Goal: Task Accomplishment & Management: Manage account settings

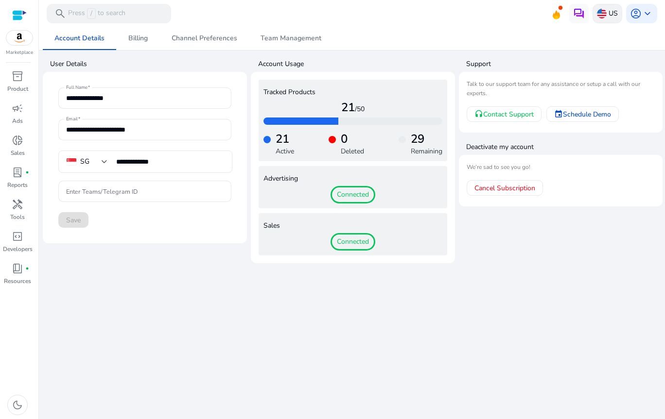
click at [618, 11] on div "US" at bounding box center [607, 13] width 30 height 19
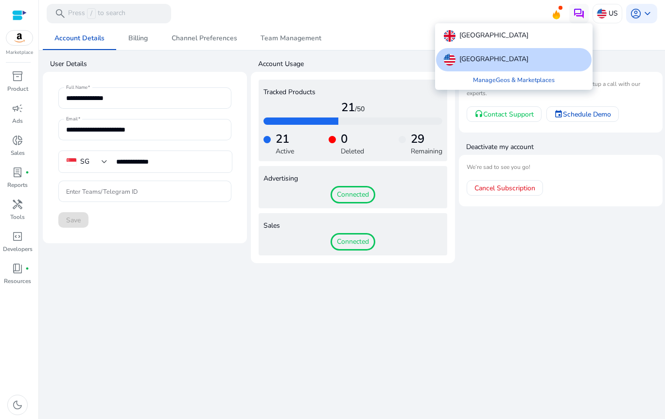
click at [637, 17] on div at bounding box center [332, 209] width 665 height 419
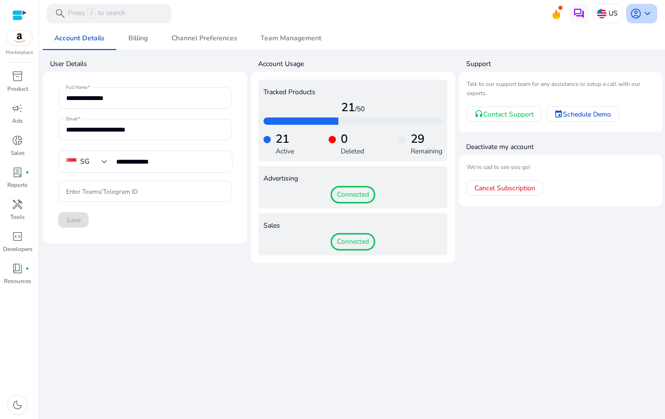
click at [638, 16] on span "account_circle" at bounding box center [636, 14] width 12 height 12
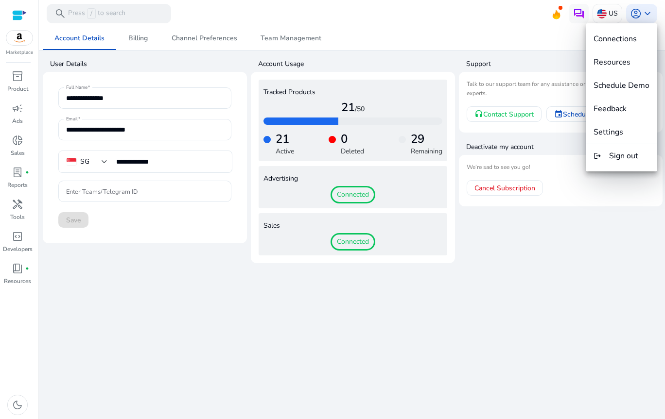
click at [16, 316] on div at bounding box center [332, 209] width 665 height 419
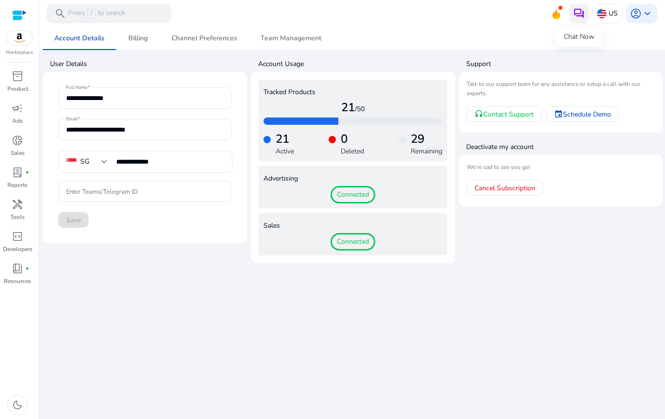
click at [576, 12] on img at bounding box center [579, 14] width 12 height 12
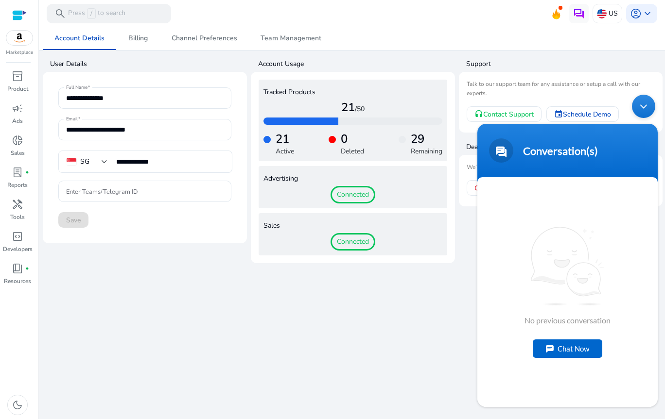
click at [584, 352] on div "Chat Now" at bounding box center [568, 349] width 70 height 18
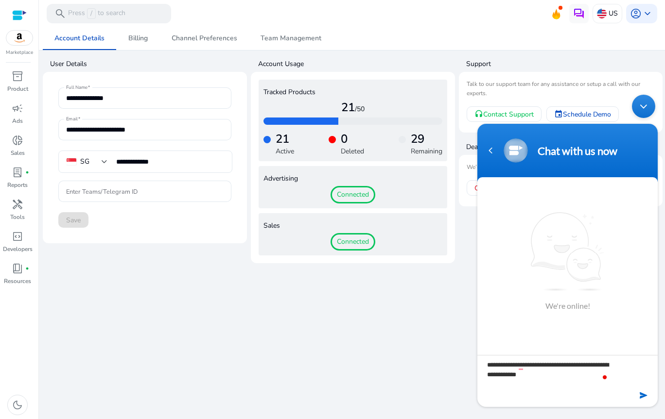
type textarea "**********"
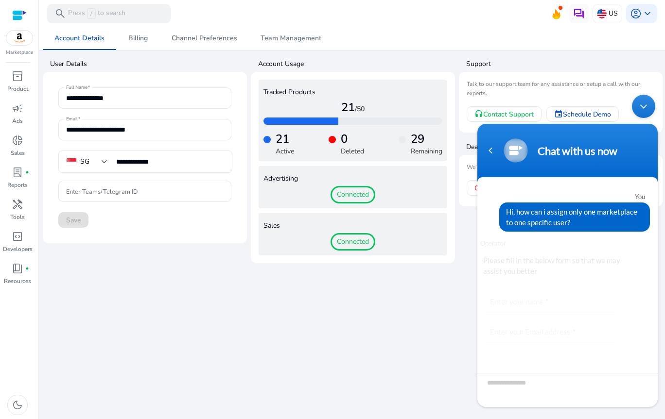
scroll to position [55, 0]
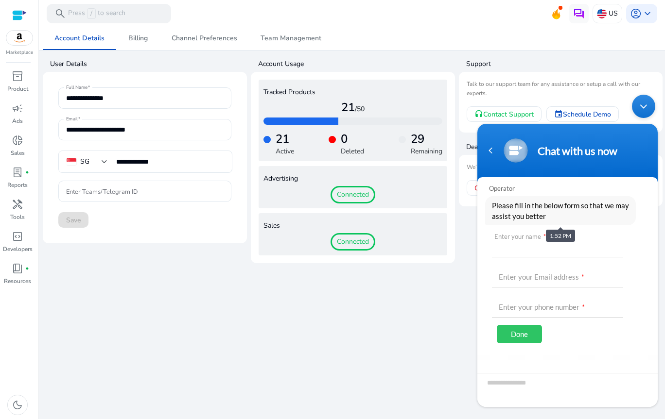
click at [543, 257] on input "text" at bounding box center [557, 245] width 131 height 23
type input "*******"
type input "**********"
type input "********"
click at [519, 335] on div "Done" at bounding box center [519, 334] width 45 height 18
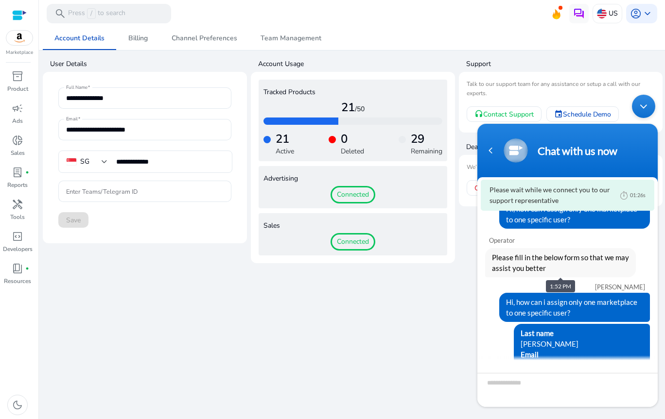
scroll to position [0, 0]
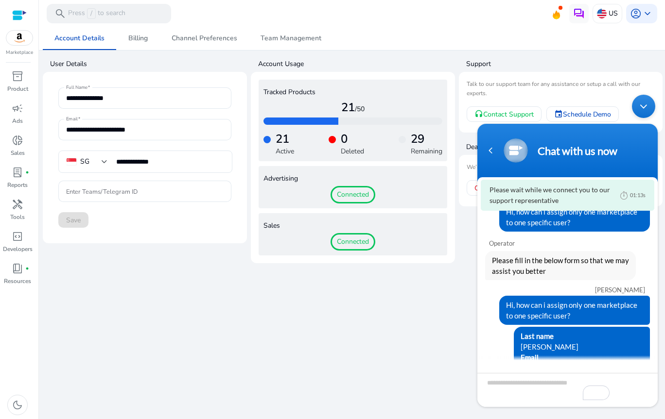
click at [651, 108] on div "Minimize live chat window" at bounding box center [643, 106] width 23 height 23
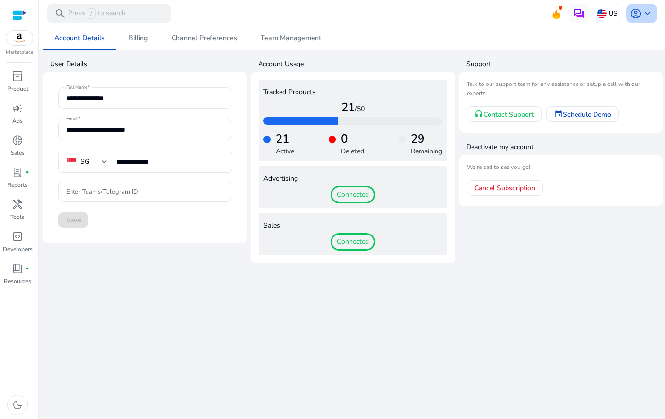
click at [634, 12] on span "account_circle" at bounding box center [636, 14] width 12 height 12
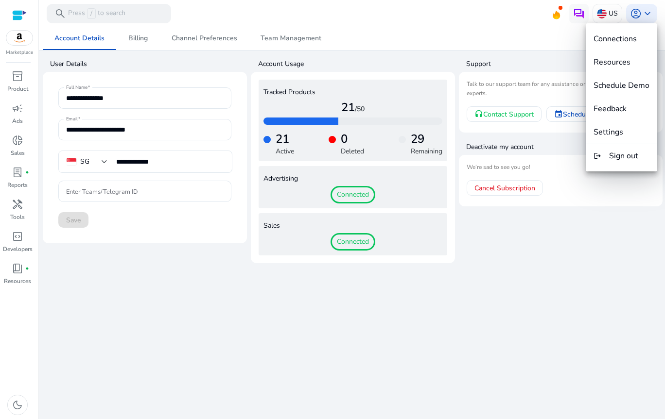
click at [625, 127] on span "Settings" at bounding box center [621, 132] width 56 height 11
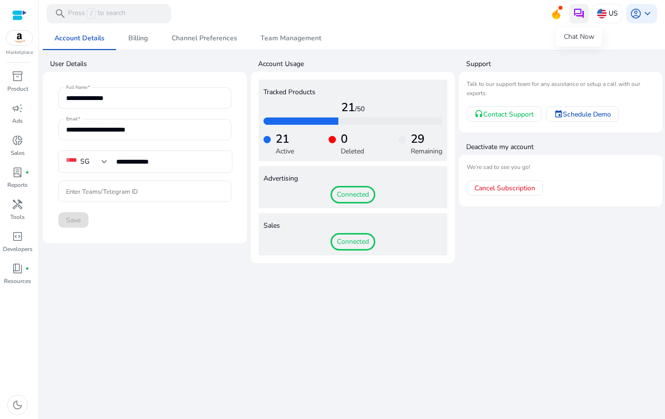
click at [575, 12] on img at bounding box center [579, 14] width 12 height 12
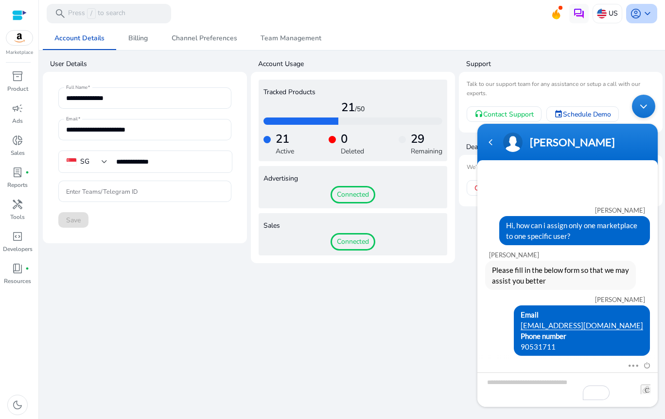
click at [642, 14] on span "keyboard_arrow_down" at bounding box center [648, 14] width 12 height 12
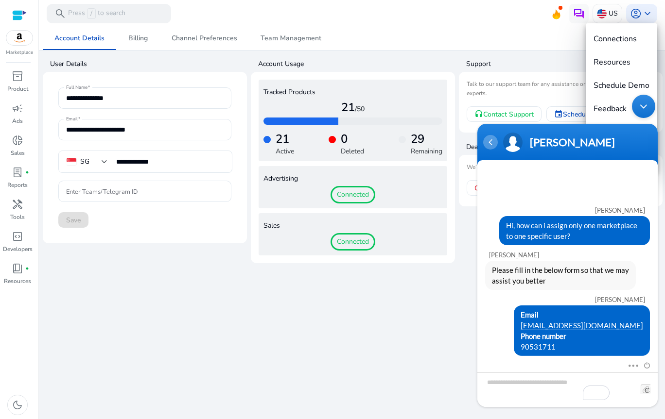
click at [487, 144] on div "Navigation go back" at bounding box center [490, 142] width 15 height 15
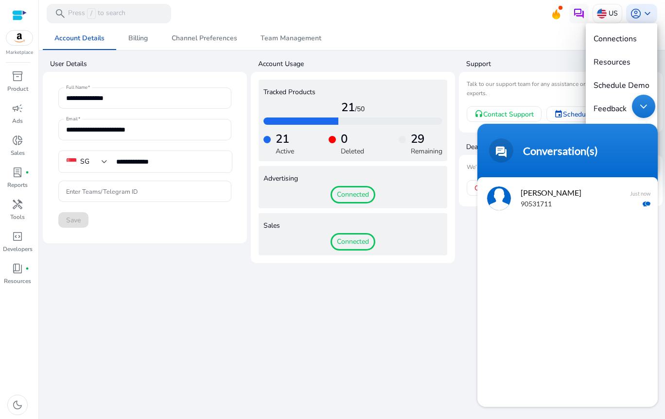
click at [643, 110] on div "Minimize live chat window" at bounding box center [643, 106] width 23 height 23
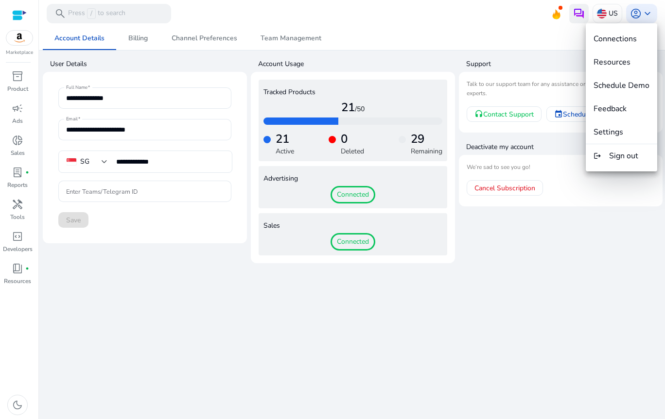
click at [583, 13] on div at bounding box center [332, 209] width 665 height 419
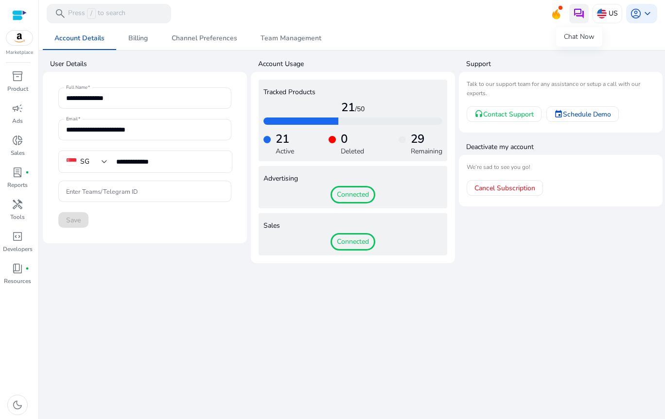
click at [579, 13] on img at bounding box center [579, 14] width 12 height 12
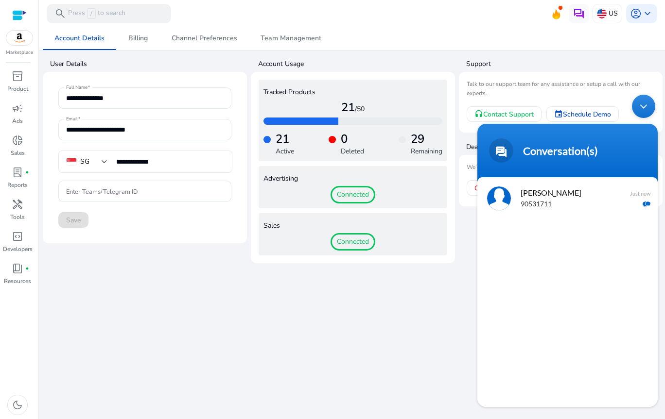
click at [504, 200] on div at bounding box center [499, 199] width 24 height 24
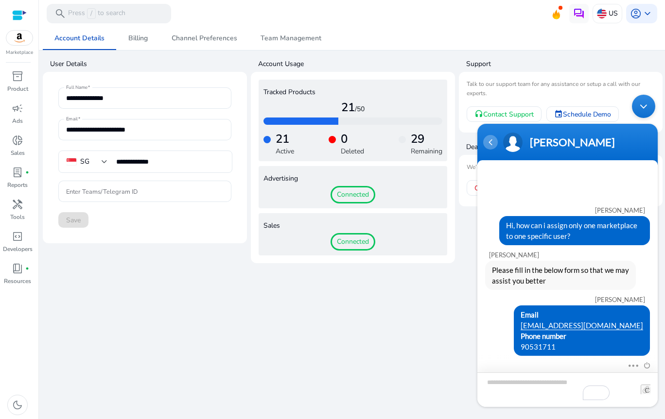
click at [494, 142] on div "Navigation go back" at bounding box center [490, 142] width 15 height 15
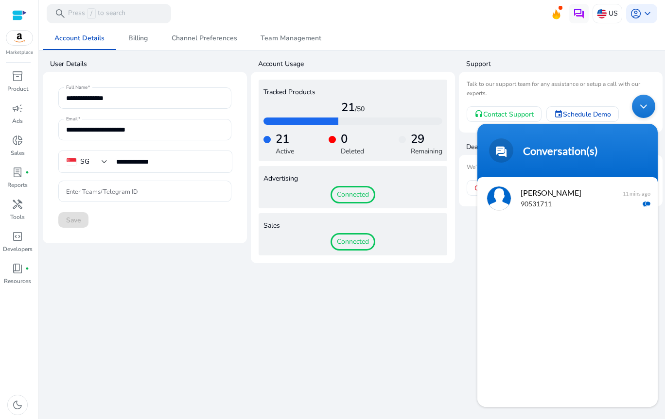
drag, startPoint x: 645, startPoint y: 104, endPoint x: 645, endPoint y: 94, distance: 9.2
click at [645, 104] on div "Minimize live chat window" at bounding box center [643, 106] width 23 height 23
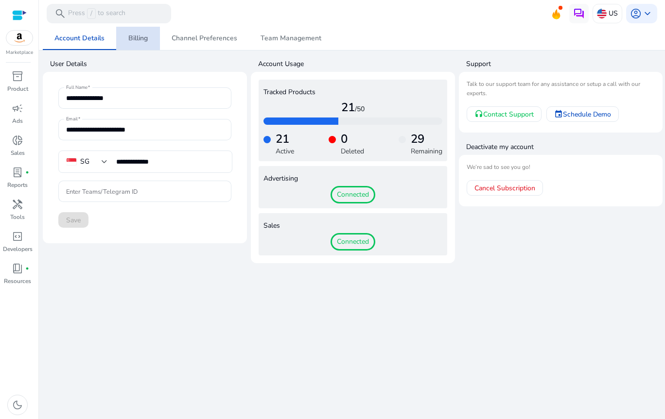
click at [137, 35] on span "Billing" at bounding box center [137, 38] width 19 height 7
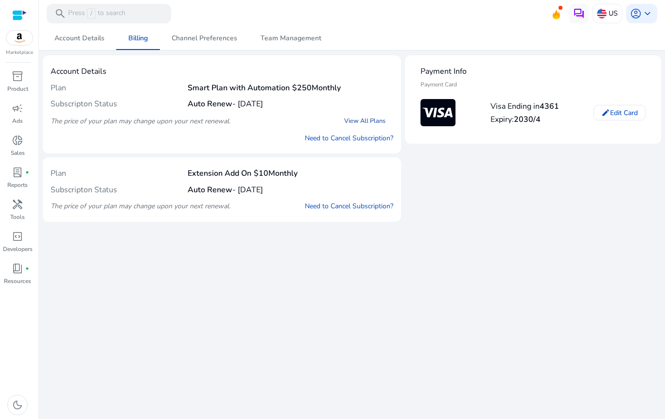
click at [363, 119] on link "View All Plans" at bounding box center [364, 120] width 57 height 17
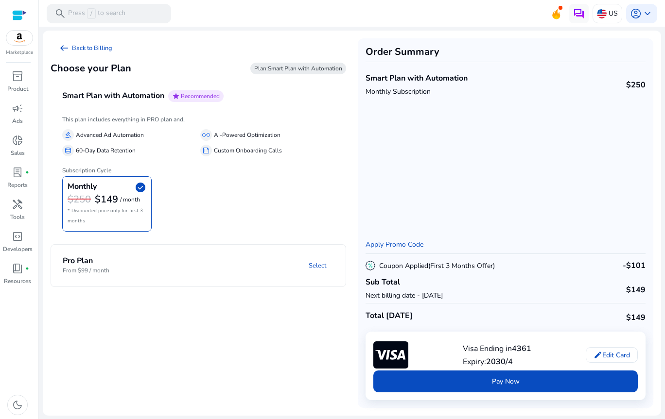
click at [14, 13] on div at bounding box center [19, 15] width 15 height 11
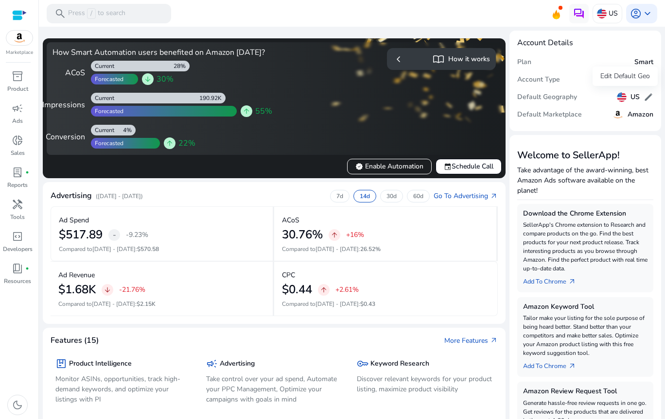
click at [644, 92] on span "edit" at bounding box center [649, 97] width 10 height 10
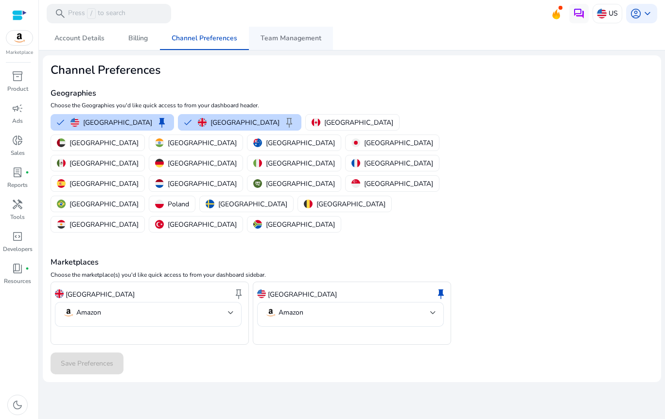
click at [271, 35] on span "Team Management" at bounding box center [291, 38] width 61 height 7
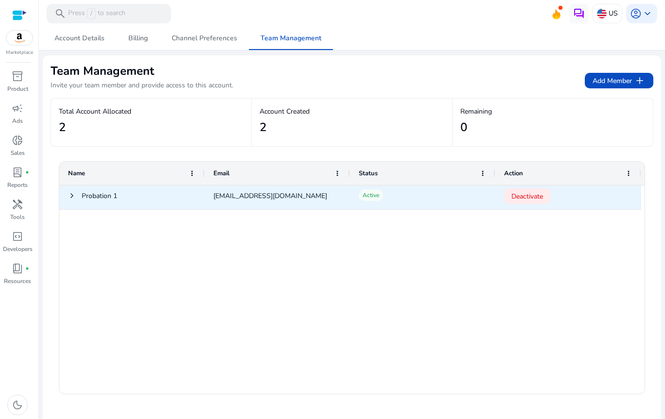
click at [70, 195] on span at bounding box center [72, 196] width 8 height 8
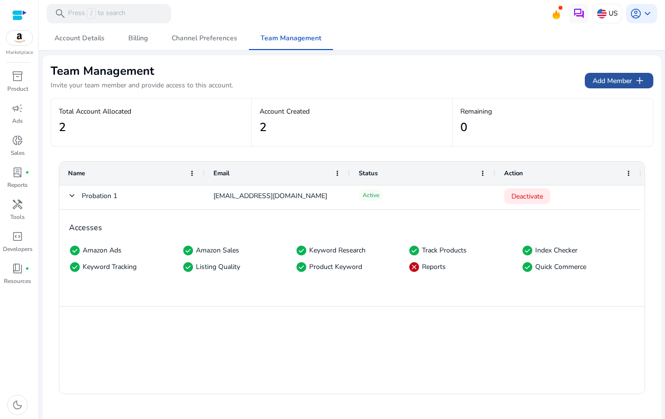
click at [634, 77] on span "add" at bounding box center [640, 81] width 12 height 12
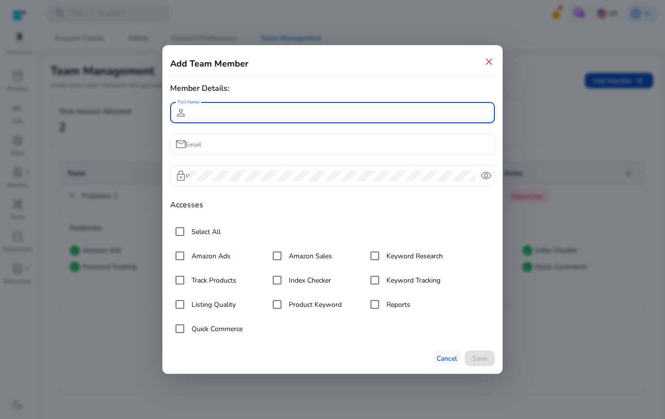
click at [453, 362] on span "Cancel" at bounding box center [446, 359] width 20 height 10
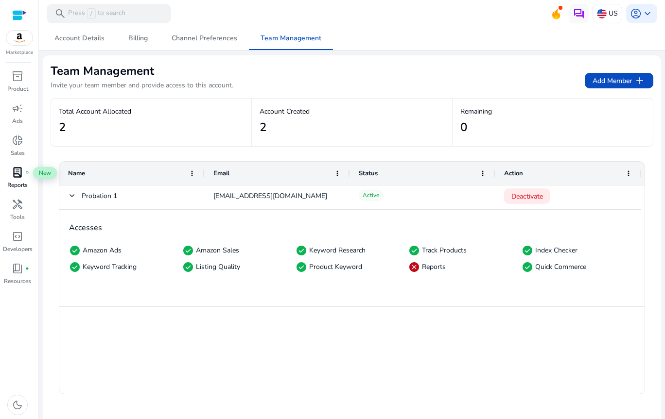
click at [20, 177] on span "lab_profile" at bounding box center [18, 173] width 12 height 12
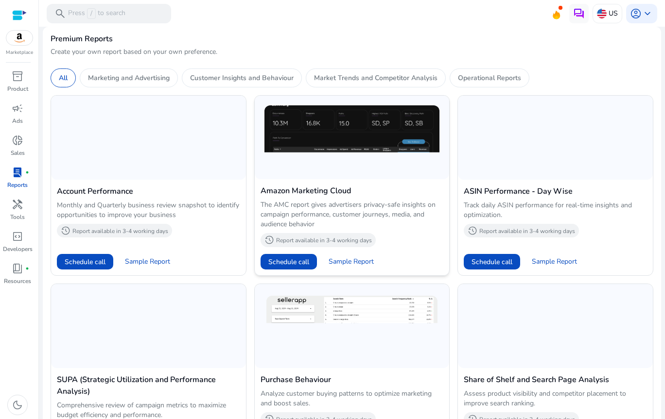
scroll to position [282, 0]
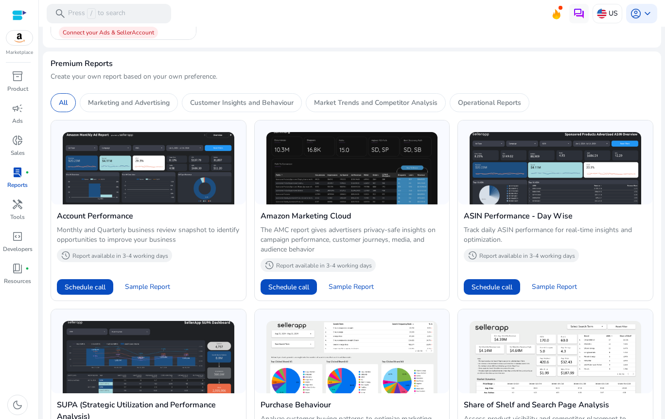
click at [153, 108] on div "Marketing and Advertising" at bounding box center [129, 102] width 98 height 19
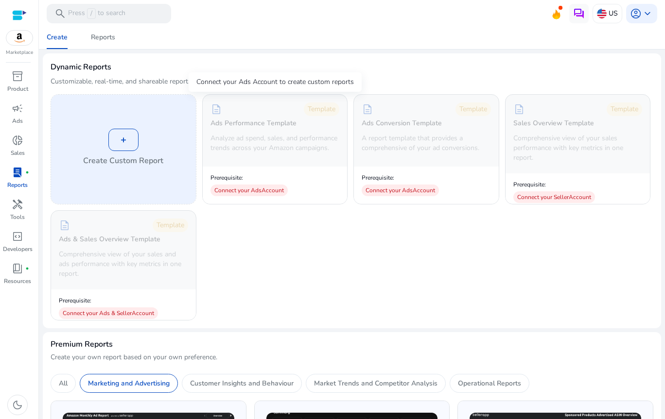
scroll to position [0, 0]
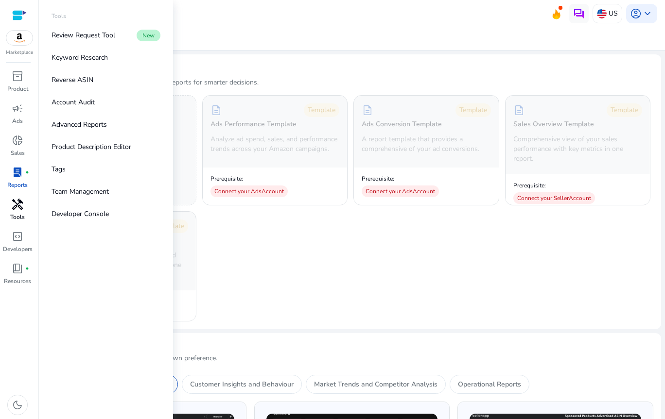
click at [23, 207] on div "handyman" at bounding box center [17, 205] width 27 height 16
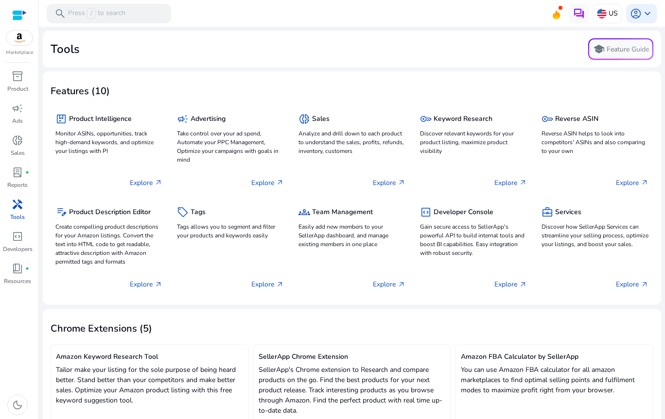
click at [269, 62] on mat-card "Tools school Feature Guide" at bounding box center [352, 49] width 618 height 37
click at [30, 16] on div "Marketplace" at bounding box center [19, 28] width 38 height 56
click at [5, 9] on div "Marketplace" at bounding box center [19, 28] width 38 height 56
click at [10, 11] on div "Marketplace" at bounding box center [19, 28] width 38 height 56
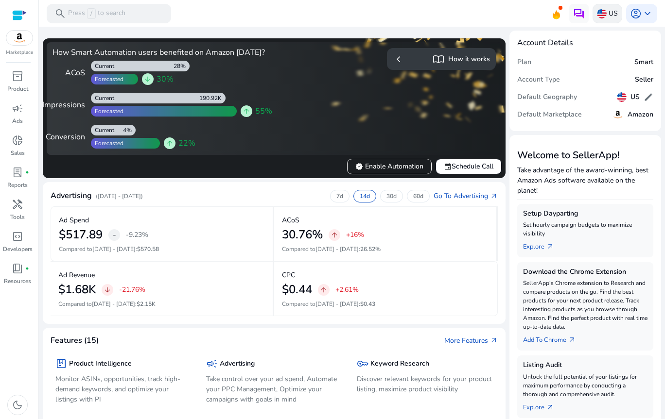
click at [609, 19] on p "US" at bounding box center [613, 13] width 9 height 17
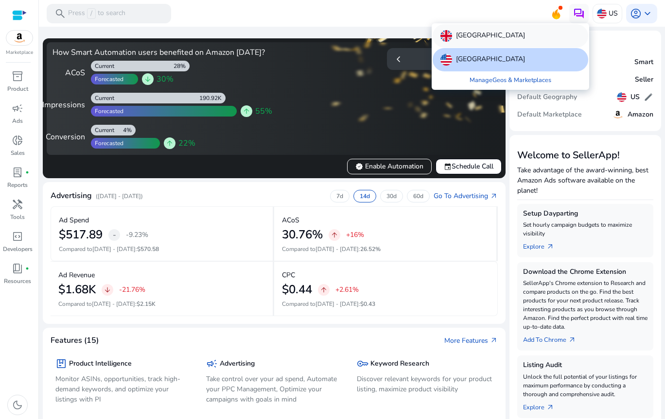
click at [503, 39] on p "United Kingdom" at bounding box center [490, 36] width 69 height 12
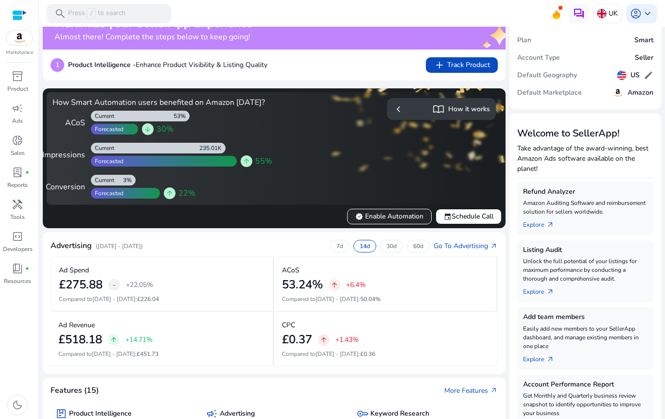
scroll to position [161, 0]
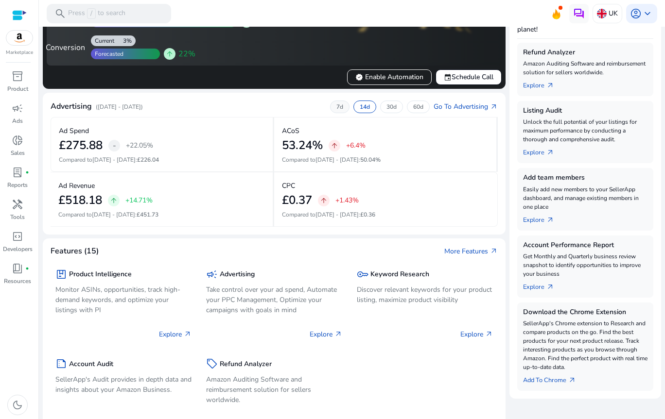
click at [343, 113] on div "7d" at bounding box center [339, 107] width 19 height 13
click at [355, 113] on div "14d" at bounding box center [364, 107] width 23 height 13
click at [396, 113] on div "30d" at bounding box center [391, 107] width 23 height 13
